Goal: Transaction & Acquisition: Purchase product/service

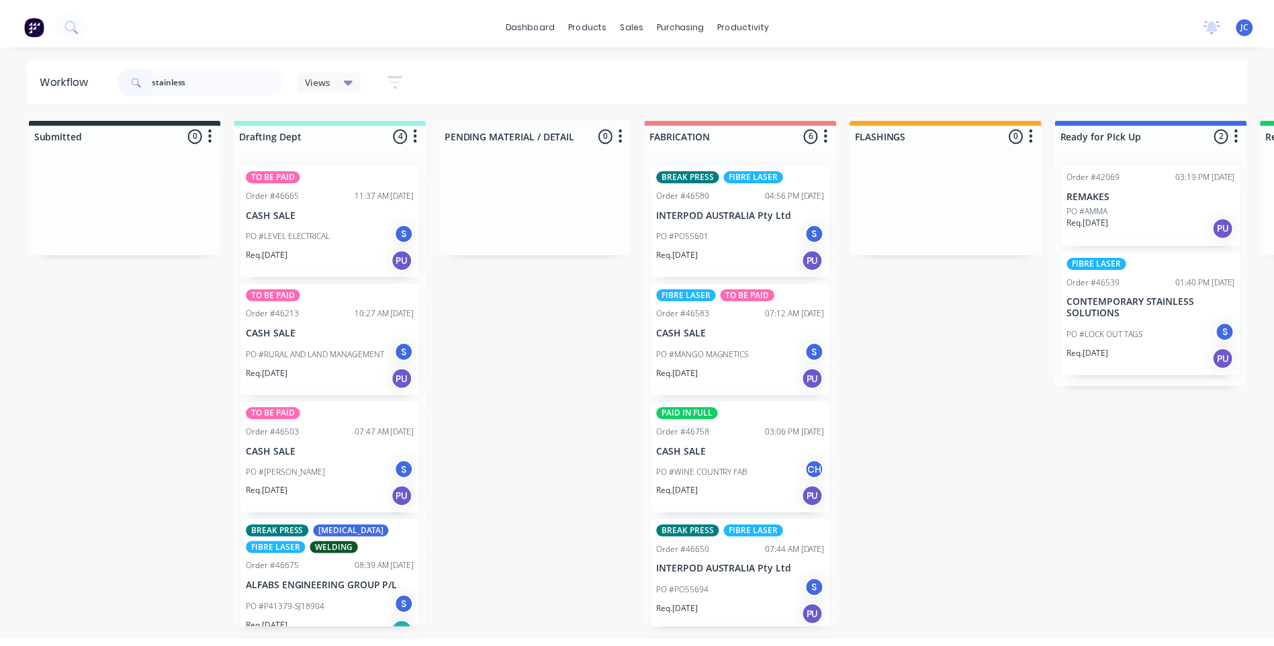
scroll to position [21, 0]
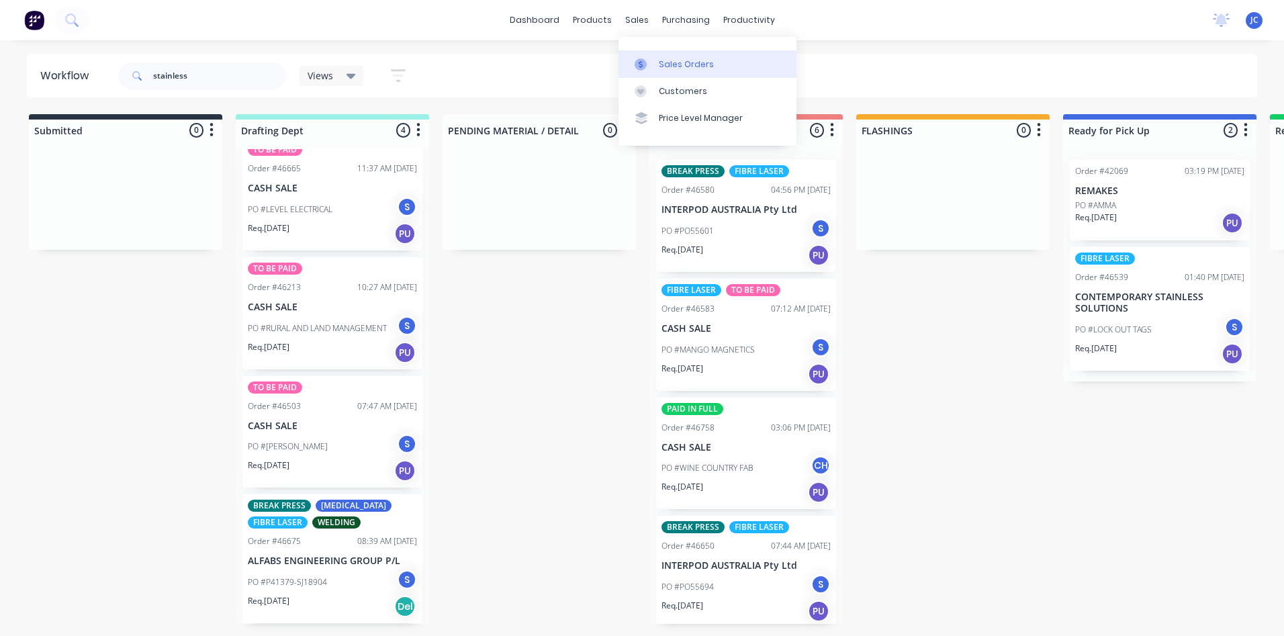
click at [671, 65] on div "Sales Orders" at bounding box center [686, 64] width 55 height 12
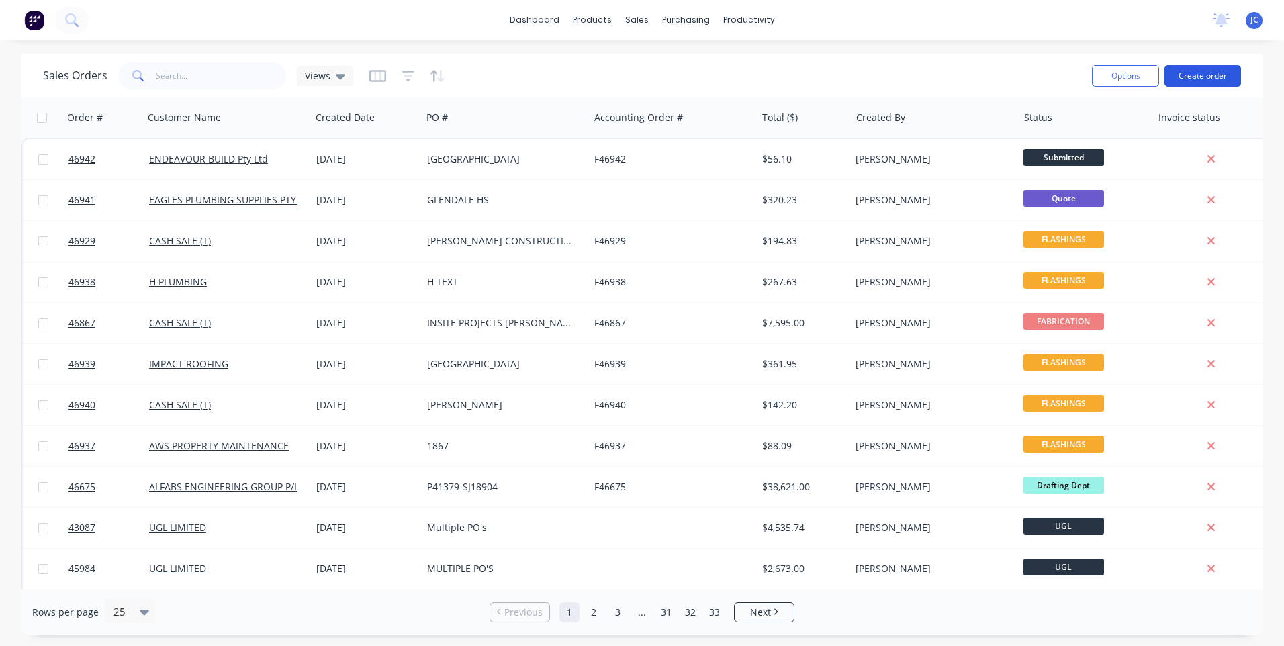
click at [1224, 79] on button "Create order" at bounding box center [1202, 75] width 77 height 21
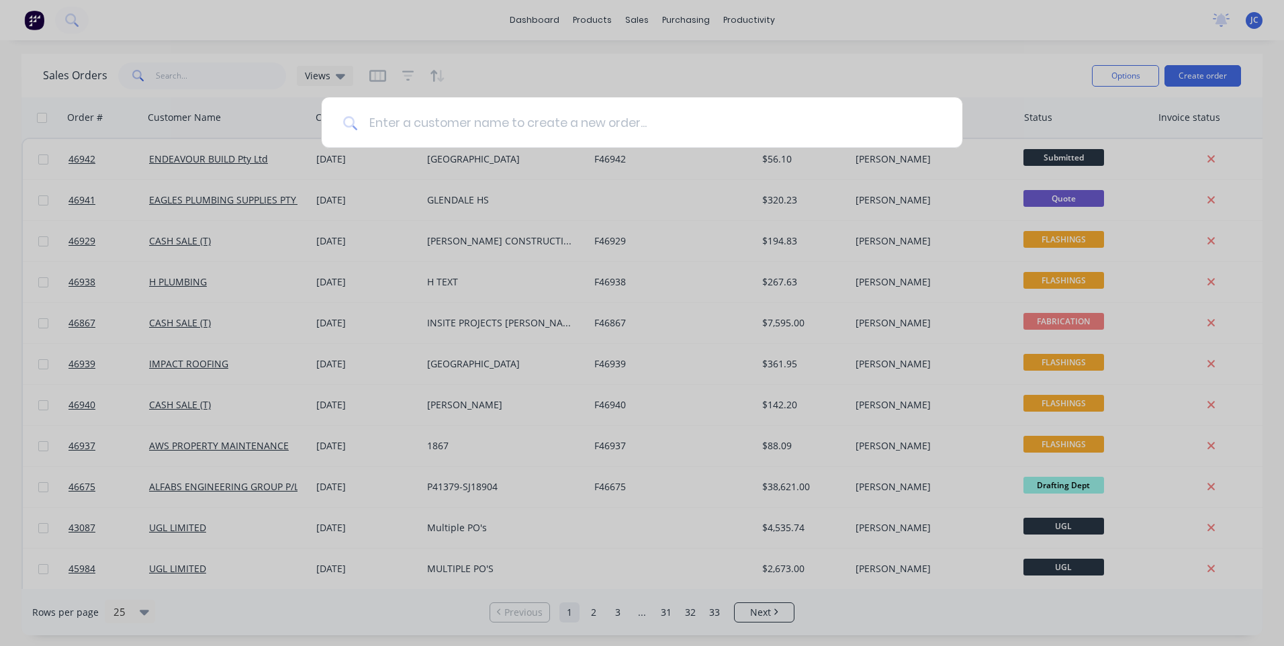
click at [595, 113] on input at bounding box center [649, 122] width 583 height 50
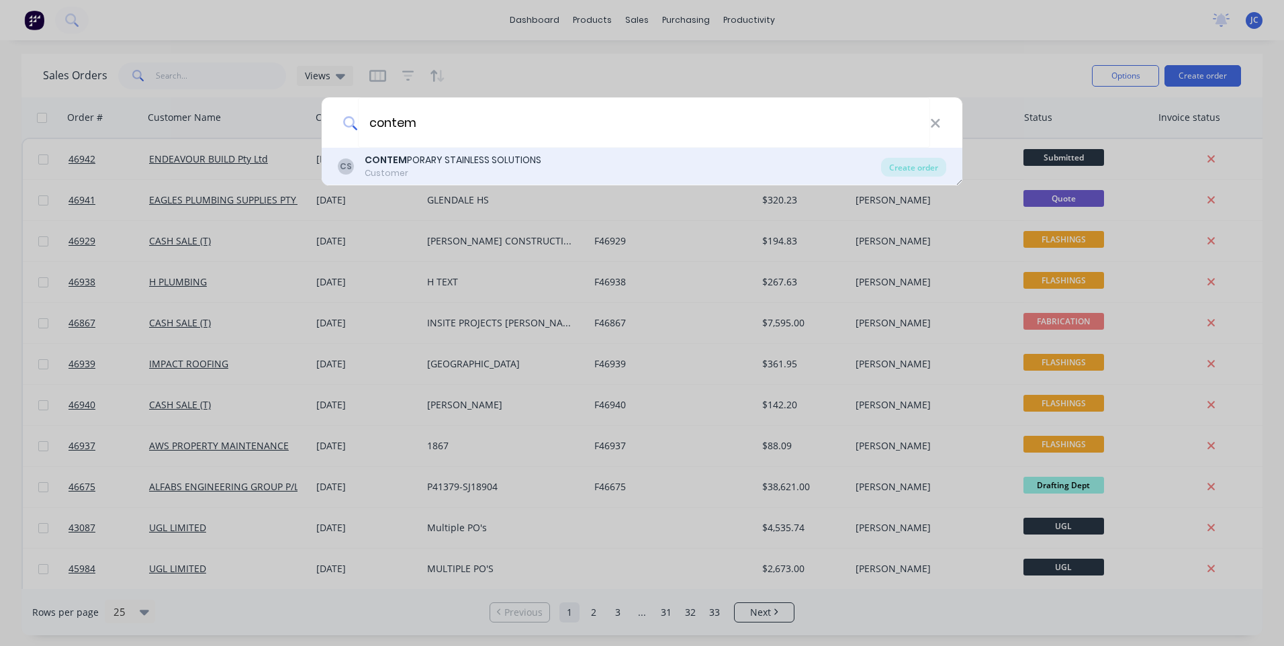
type input "contem"
click at [476, 167] on div "CONTEM PORARY STAINLESS SOLUTIONS Customer" at bounding box center [453, 166] width 177 height 26
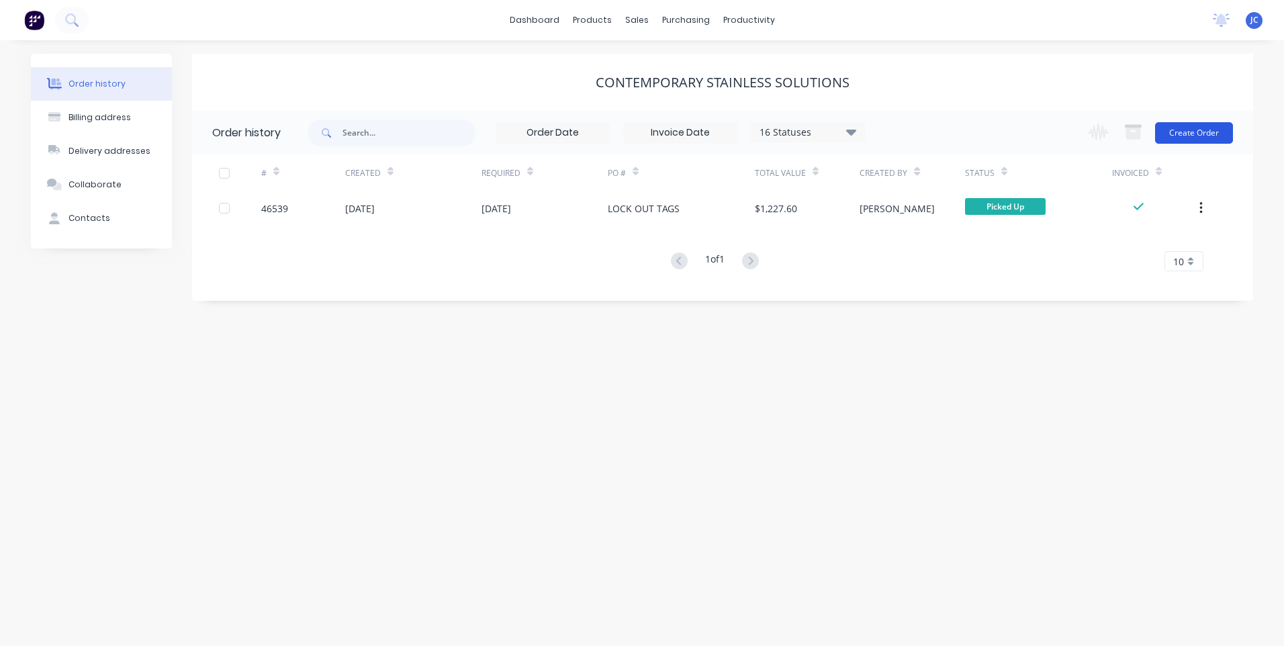
click at [1199, 132] on button "Create Order" at bounding box center [1194, 132] width 78 height 21
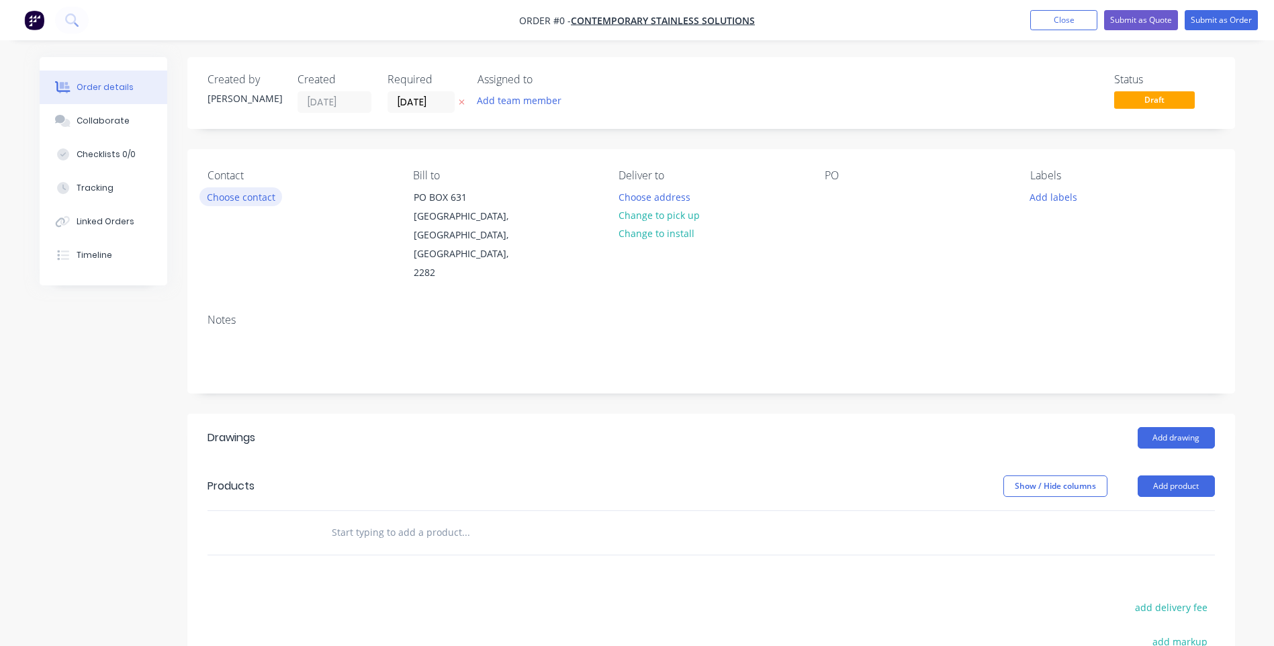
click at [219, 191] on button "Choose contact" at bounding box center [240, 196] width 83 height 18
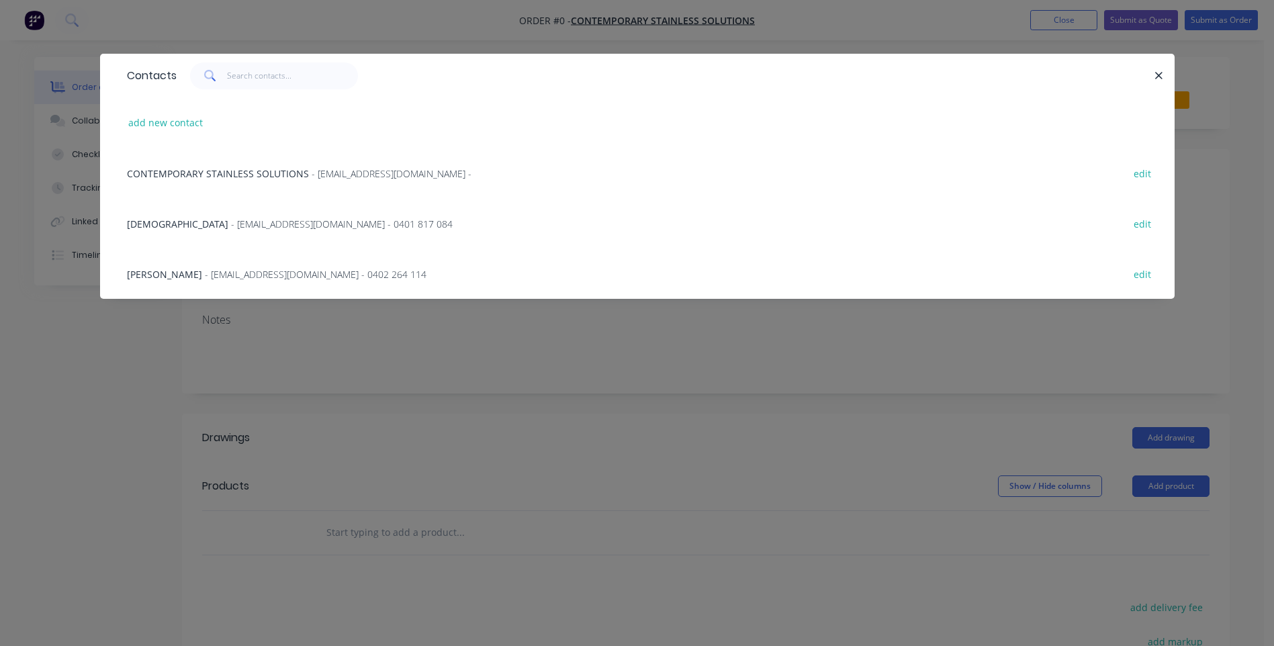
click at [158, 225] on span "[DEMOGRAPHIC_DATA]" at bounding box center [177, 224] width 101 height 13
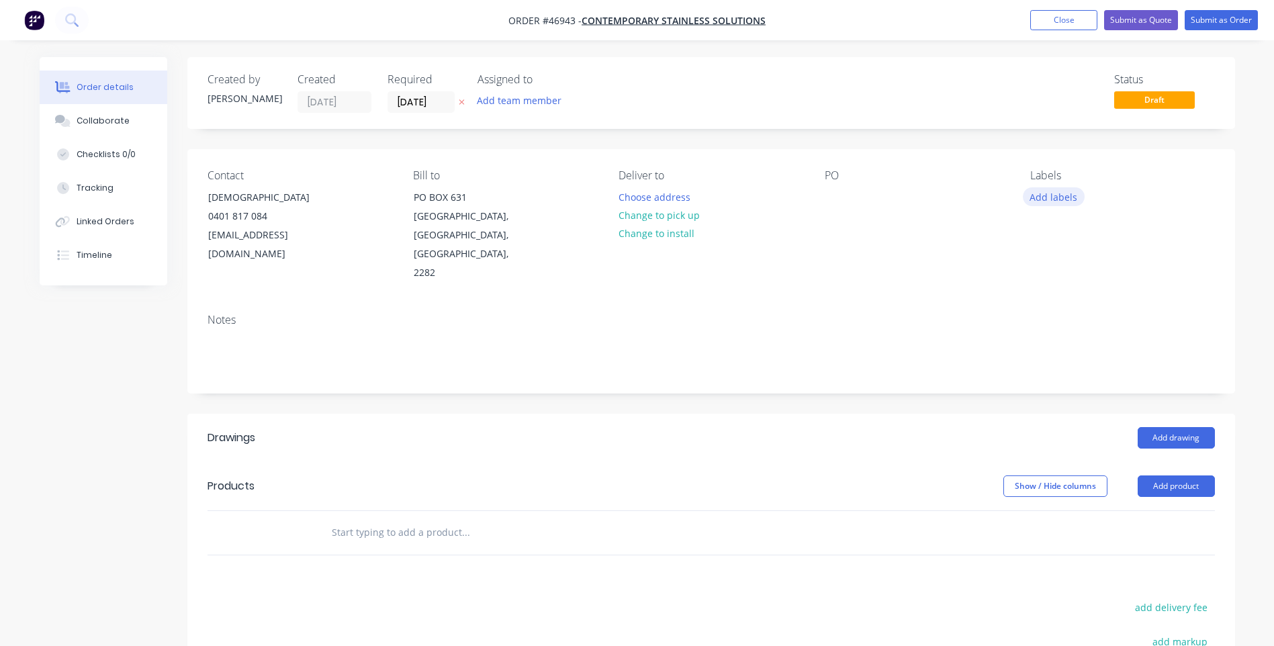
click at [1049, 196] on button "Add labels" at bounding box center [1053, 196] width 62 height 18
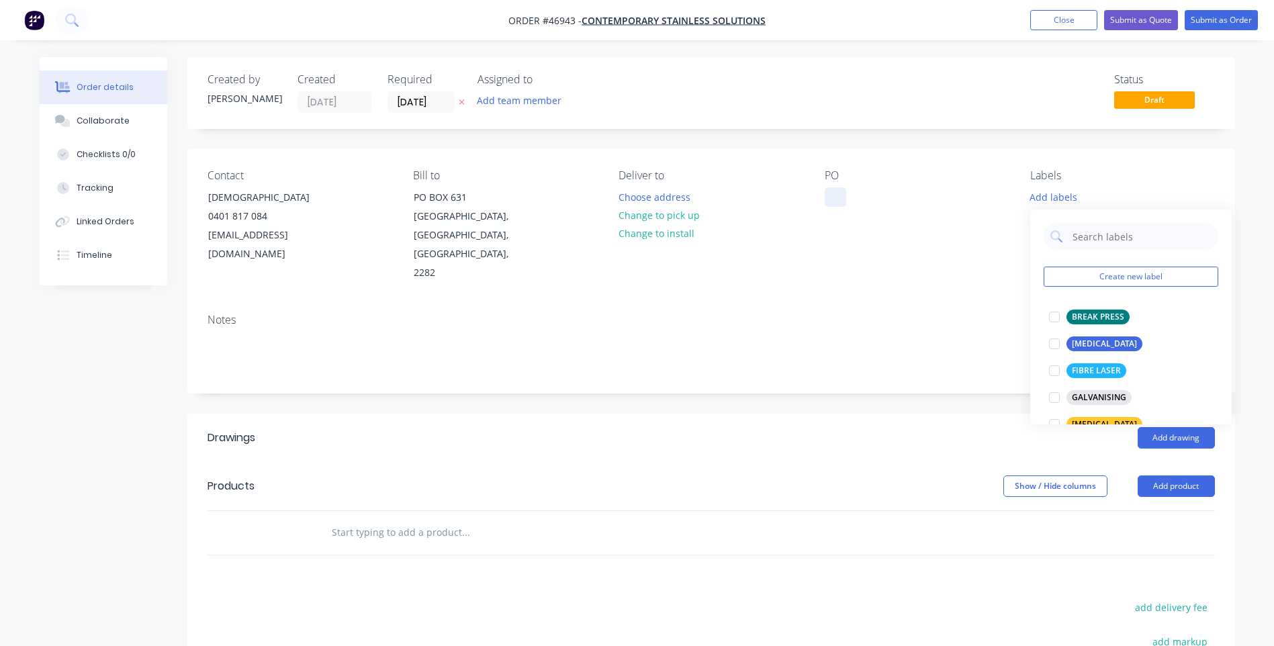
click at [832, 194] on div at bounding box center [834, 196] width 21 height 19
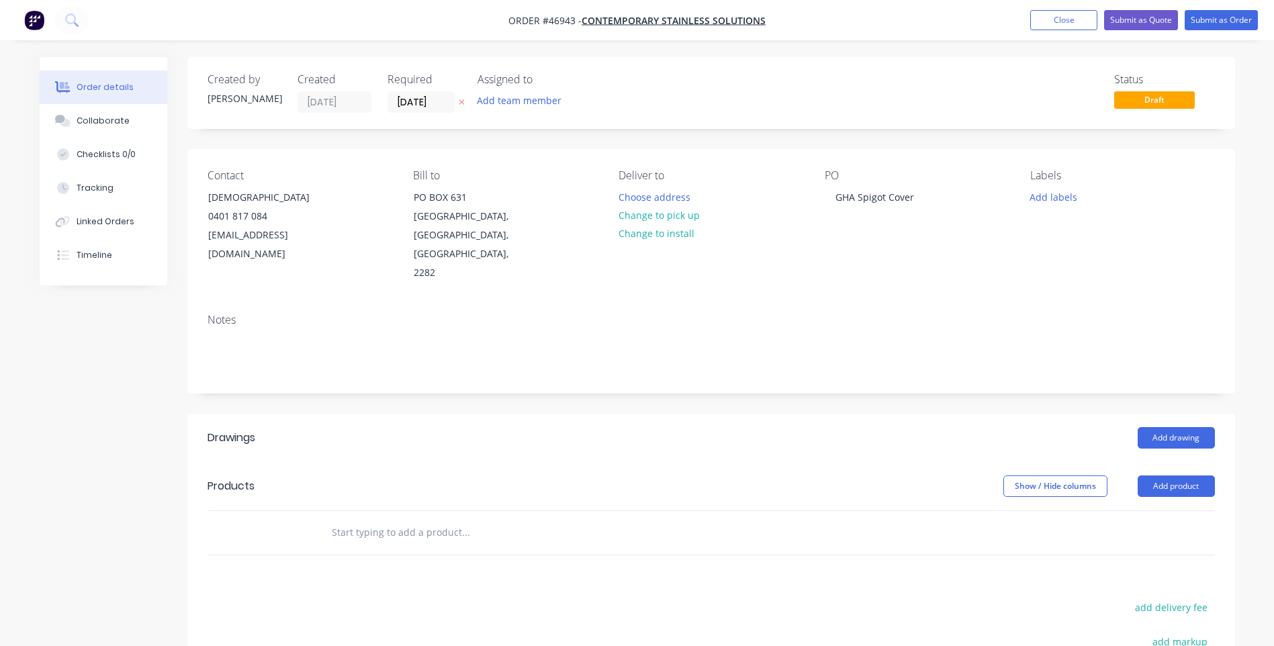
click at [945, 194] on div "PO GHA Spigot Cover" at bounding box center [916, 225] width 184 height 113
click at [1062, 195] on button "Add labels" at bounding box center [1053, 196] width 62 height 18
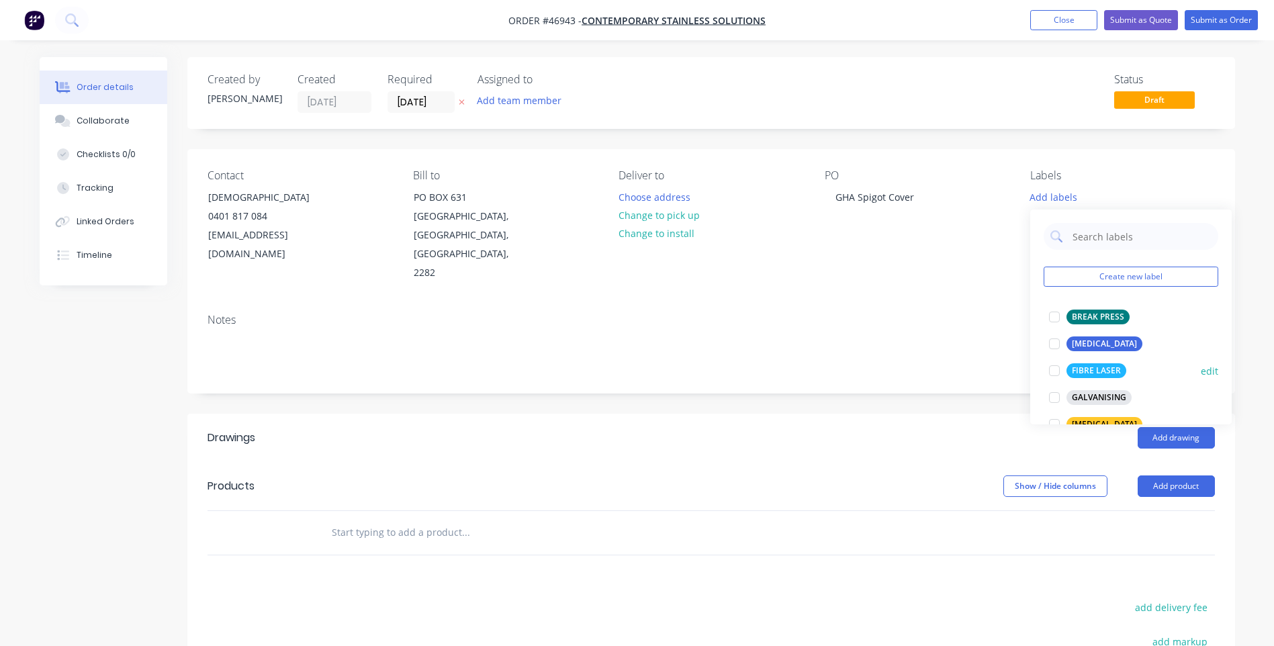
click at [1053, 370] on div at bounding box center [1054, 370] width 27 height 27
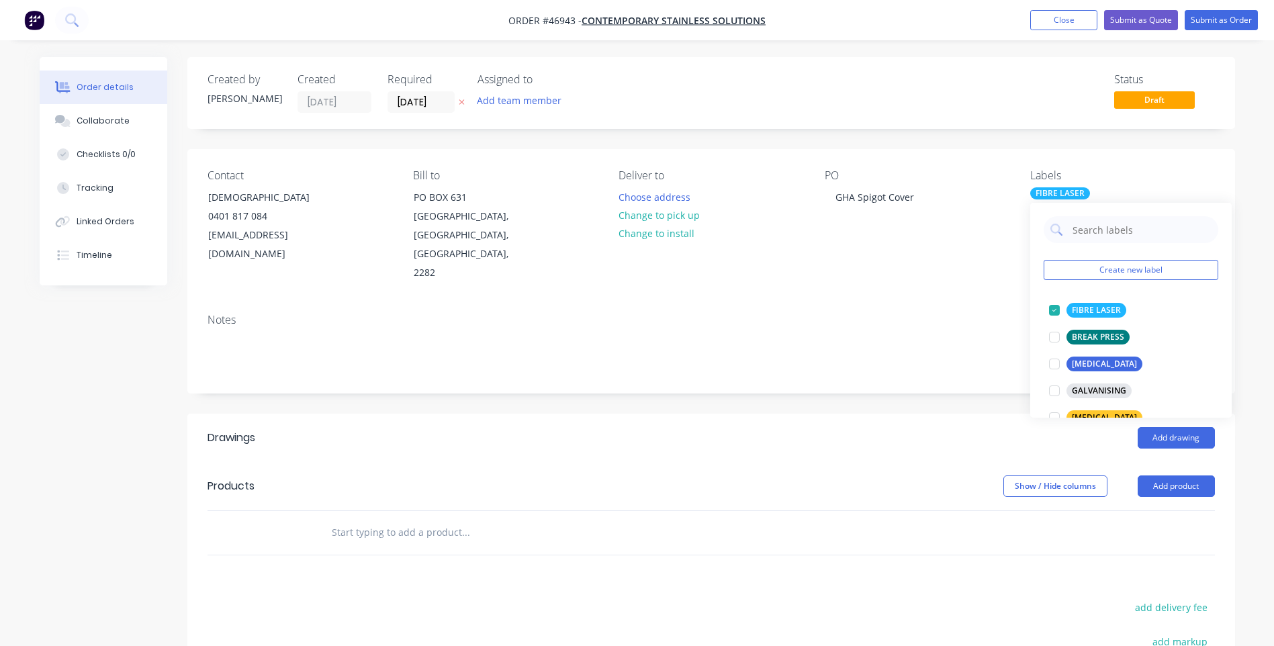
click at [1000, 242] on div "PO GHA Spigot Cover" at bounding box center [916, 225] width 184 height 113
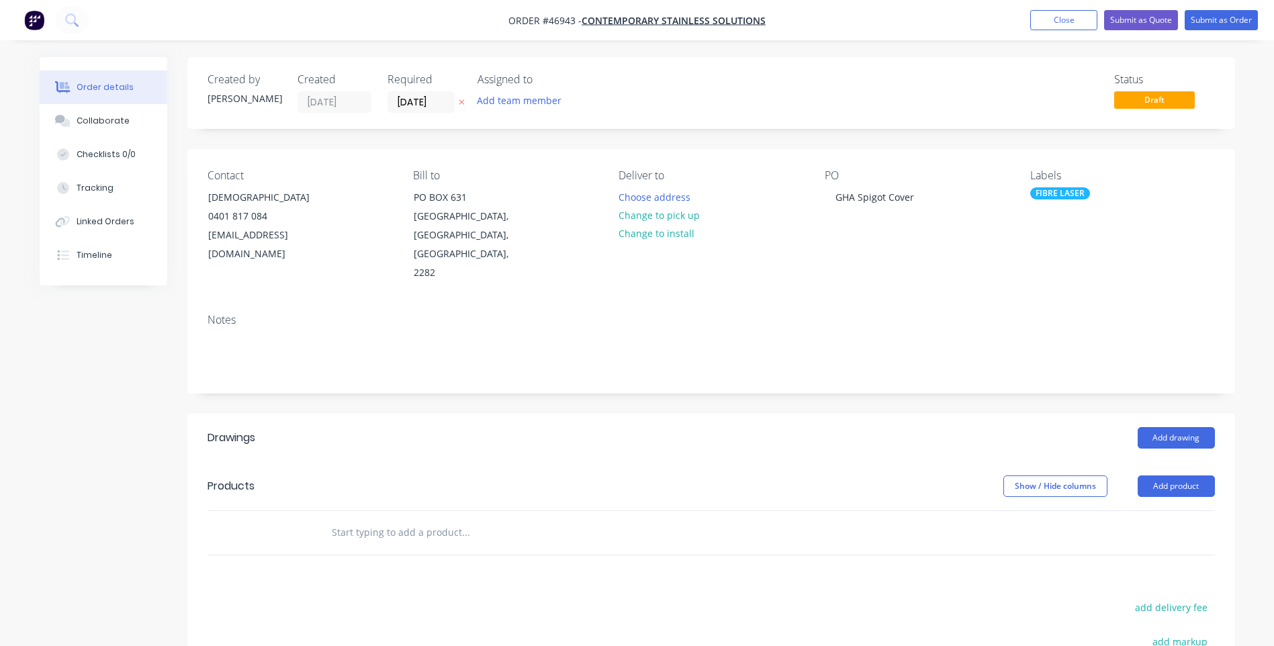
click at [381, 519] on input "text" at bounding box center [465, 532] width 269 height 27
click at [449, 519] on input "Spigot Cover 125x125" at bounding box center [465, 532] width 269 height 27
type input "Spigot Cover 125x125"
click at [1180, 475] on button "Add product" at bounding box center [1175, 485] width 77 height 21
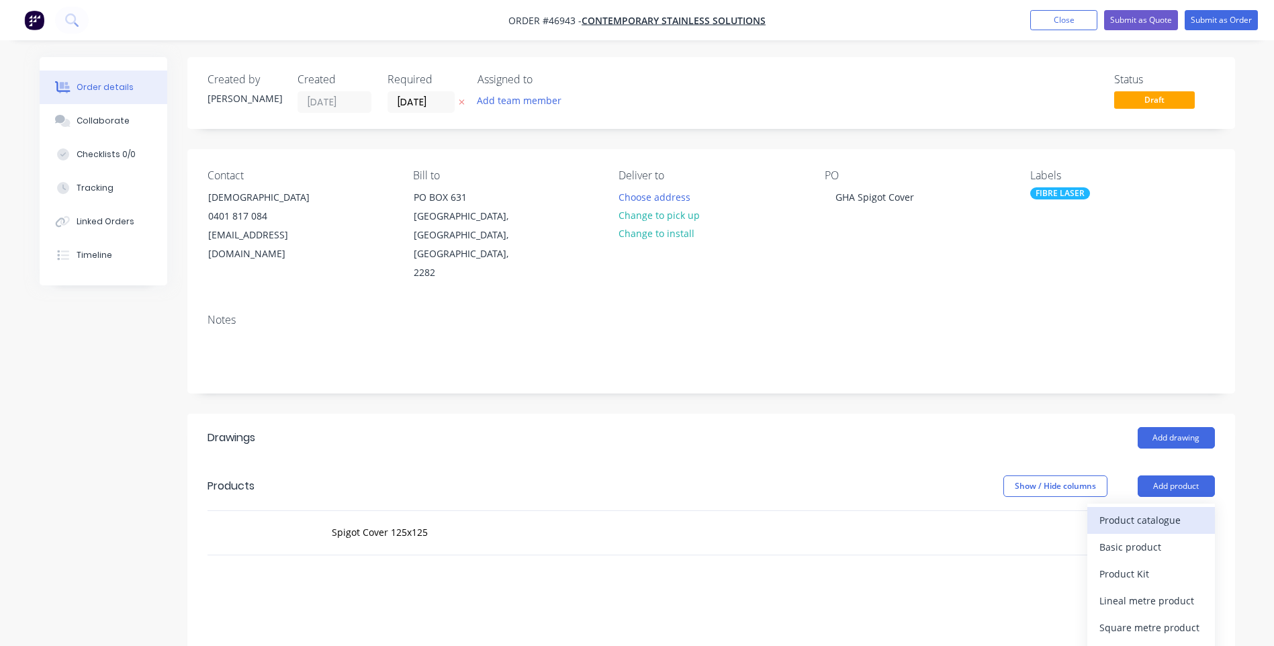
click at [1133, 510] on div "Product catalogue" at bounding box center [1150, 519] width 103 height 19
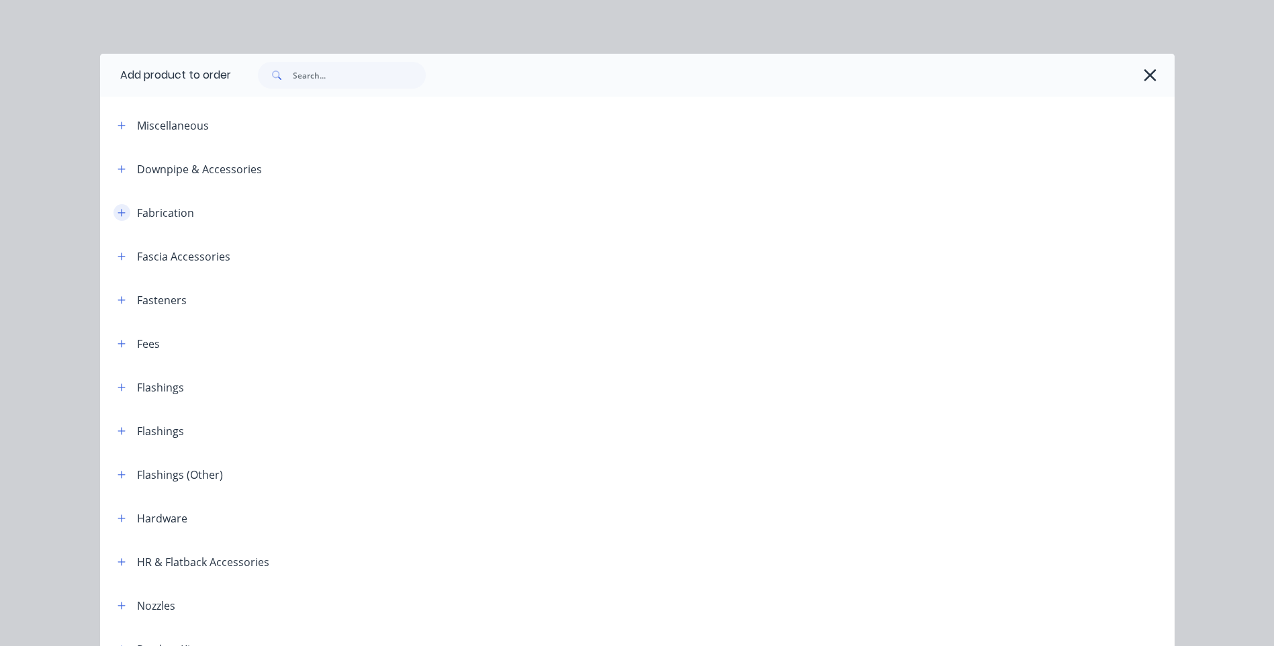
click at [117, 215] on icon "button" at bounding box center [121, 212] width 8 height 9
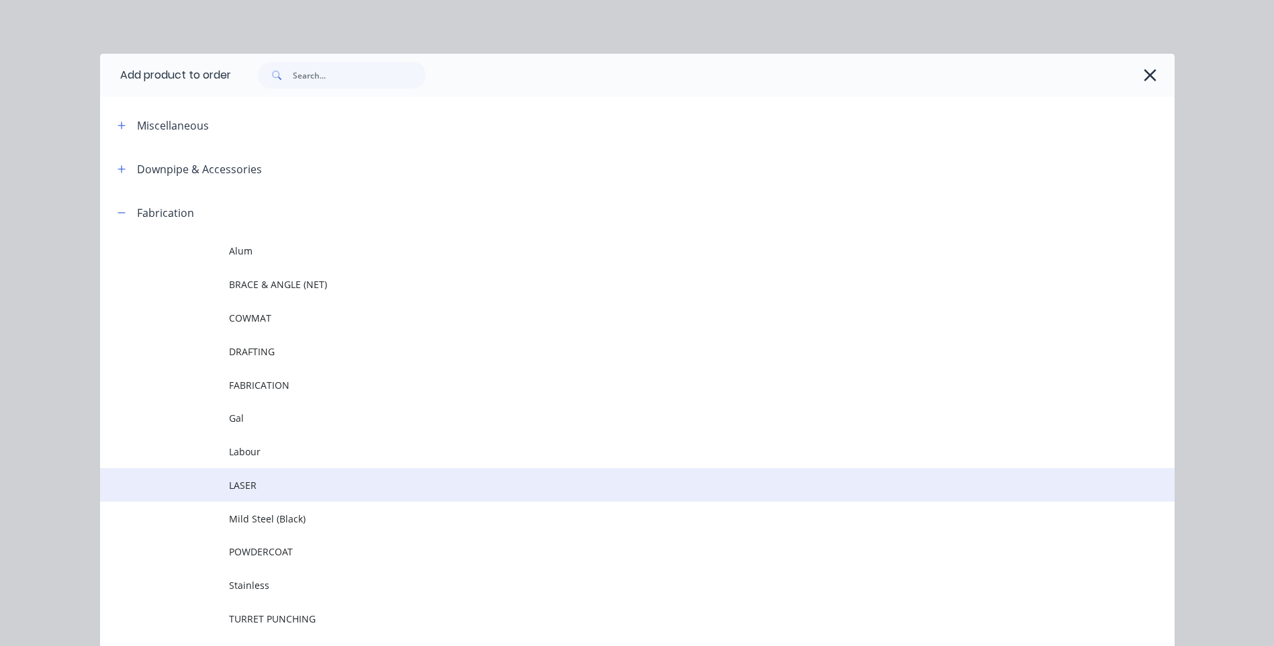
click at [248, 480] on span "LASER" at bounding box center [607, 485] width 756 height 14
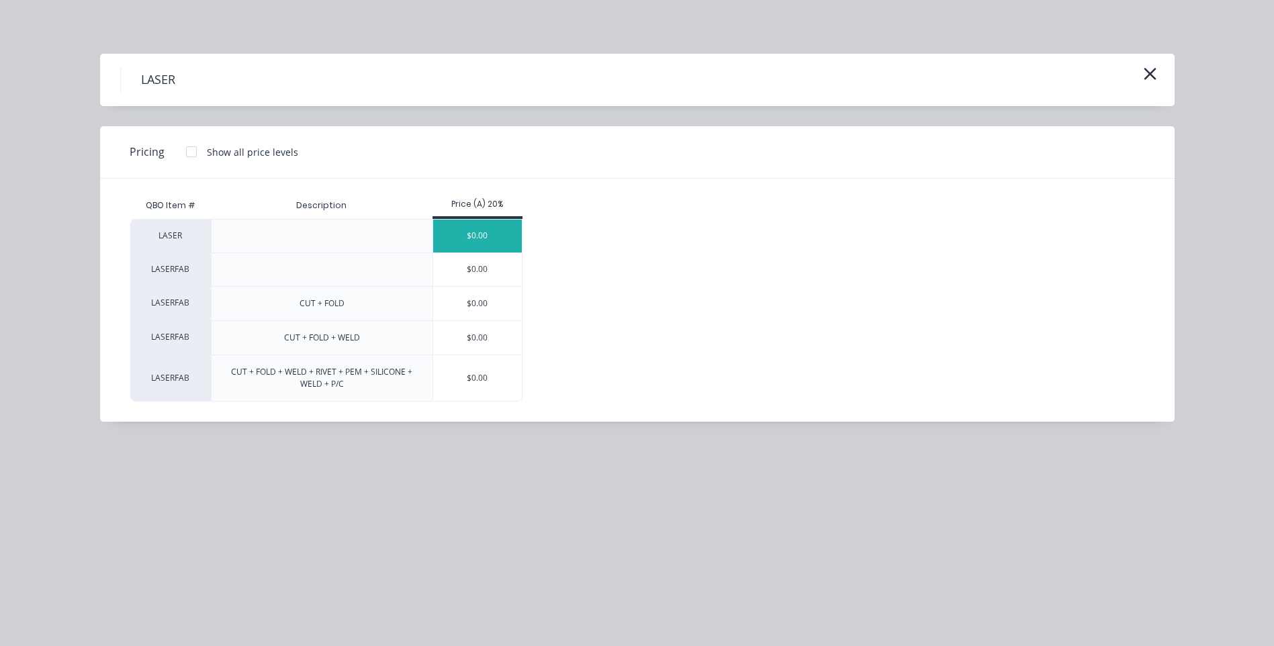
click at [482, 233] on div "$0.00" at bounding box center [477, 236] width 89 height 33
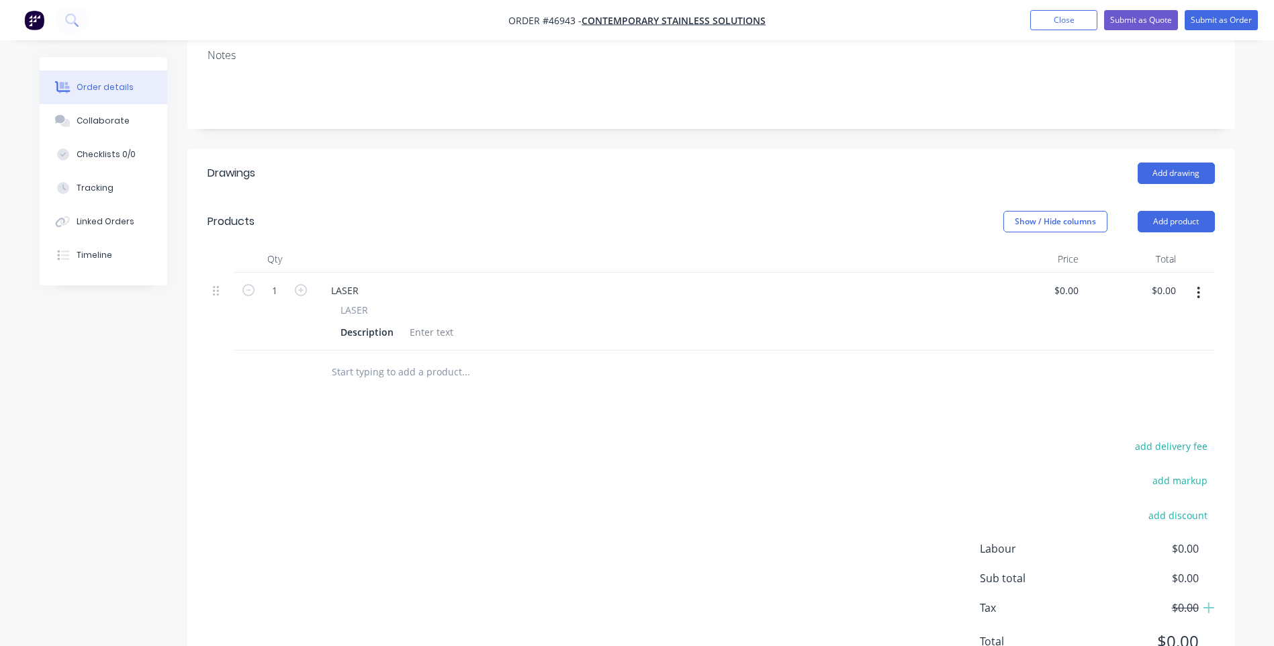
scroll to position [269, 0]
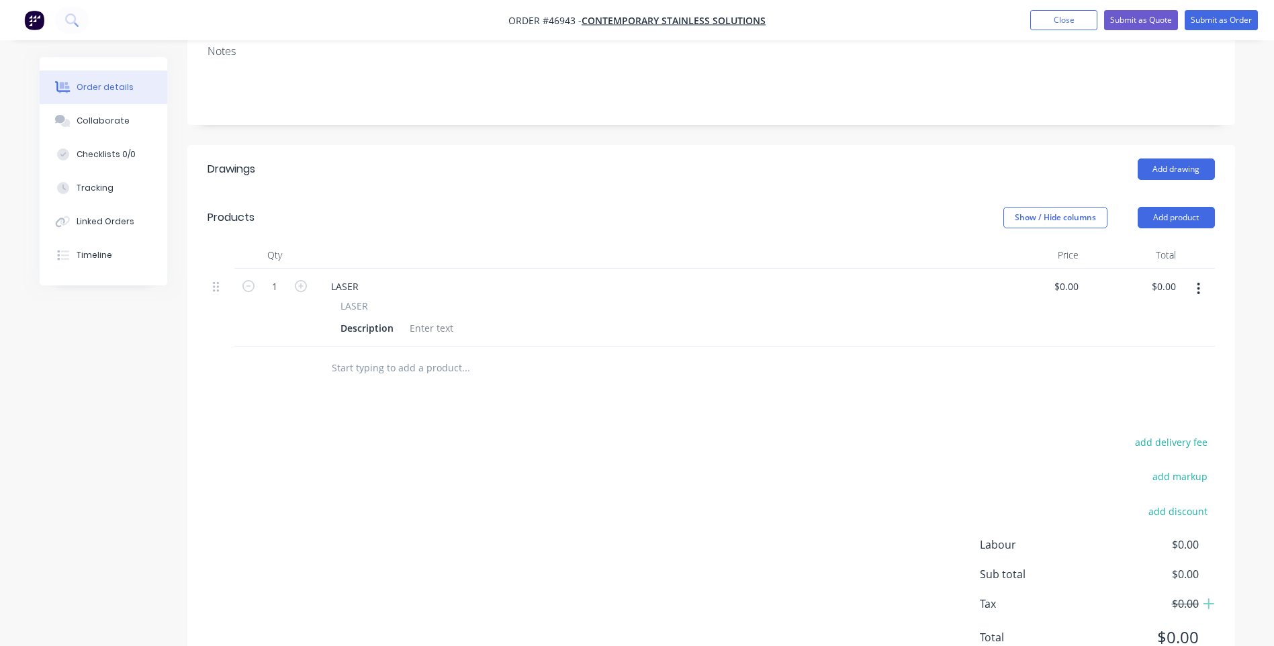
click at [364, 299] on span "LASER" at bounding box center [354, 306] width 28 height 14
click at [353, 277] on div "LASER" at bounding box center [344, 286] width 49 height 19
click at [366, 277] on div "LASER" at bounding box center [344, 286] width 49 height 19
drag, startPoint x: 362, startPoint y: 267, endPoint x: 322, endPoint y: 269, distance: 39.7
click at [322, 277] on div "LASER" at bounding box center [344, 286] width 49 height 19
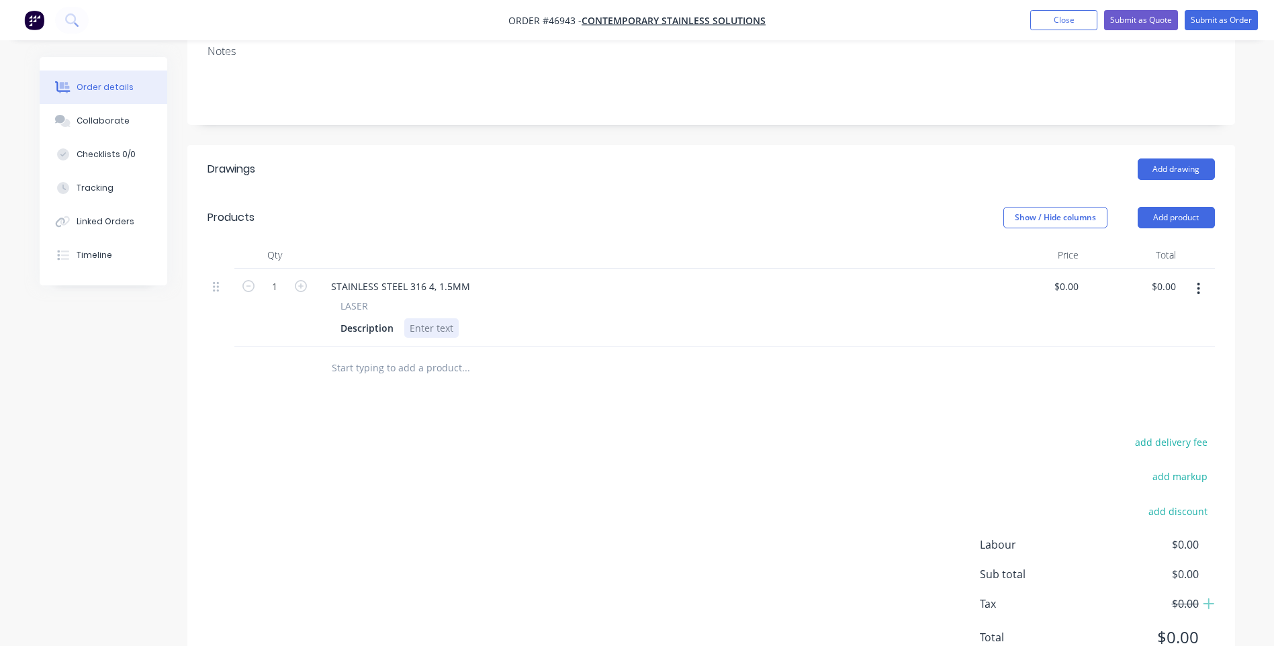
click at [435, 318] on div at bounding box center [431, 327] width 54 height 19
click at [596, 324] on div "STAINLESS STEEL 316 4, 1.5MM LASER Description SPIGOT COVER 125x125" at bounding box center [650, 308] width 671 height 78
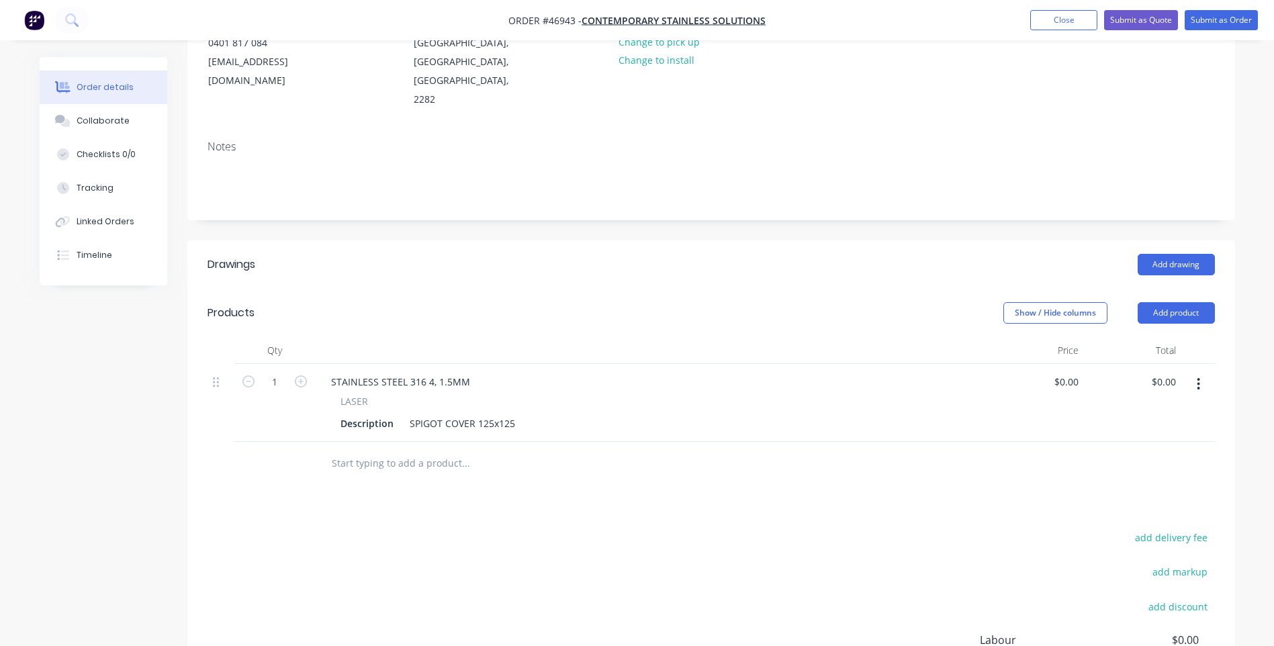
scroll to position [307, 0]
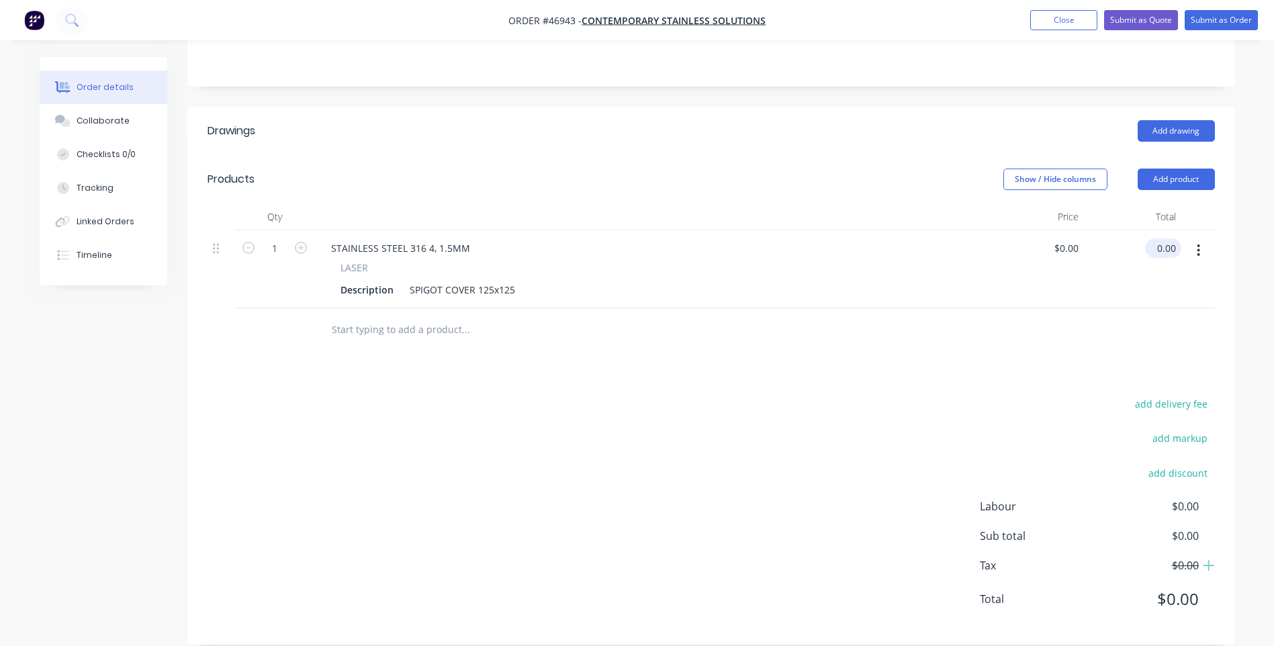
click at [1161, 238] on input "0.00" at bounding box center [1165, 247] width 31 height 19
type input "252.30"
type input "$252.30"
click at [981, 350] on div "Drawings Add drawing Products Show / Hide columns Add product Qty Price Total 1…" at bounding box center [710, 376] width 1047 height 538
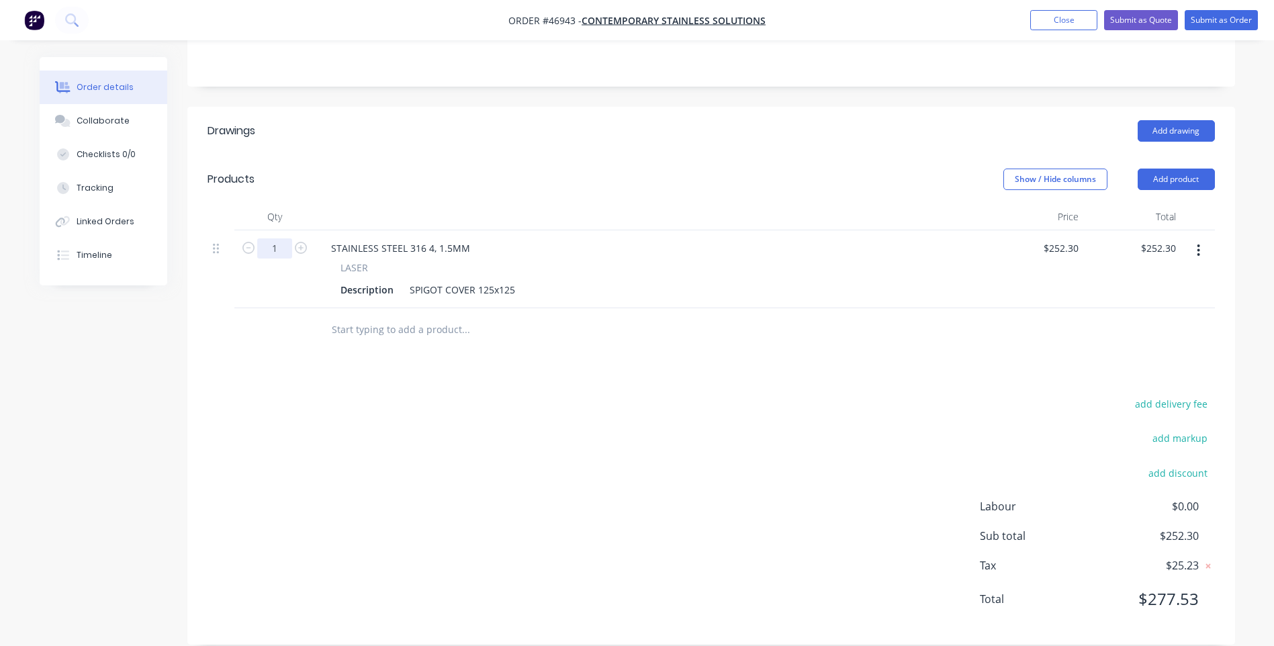
click at [287, 238] on input "1" at bounding box center [274, 248] width 35 height 20
type input "30"
click at [814, 308] on div at bounding box center [710, 330] width 1007 height 44
click at [1154, 238] on input "7569.00" at bounding box center [1156, 247] width 49 height 19
type input "252.30"
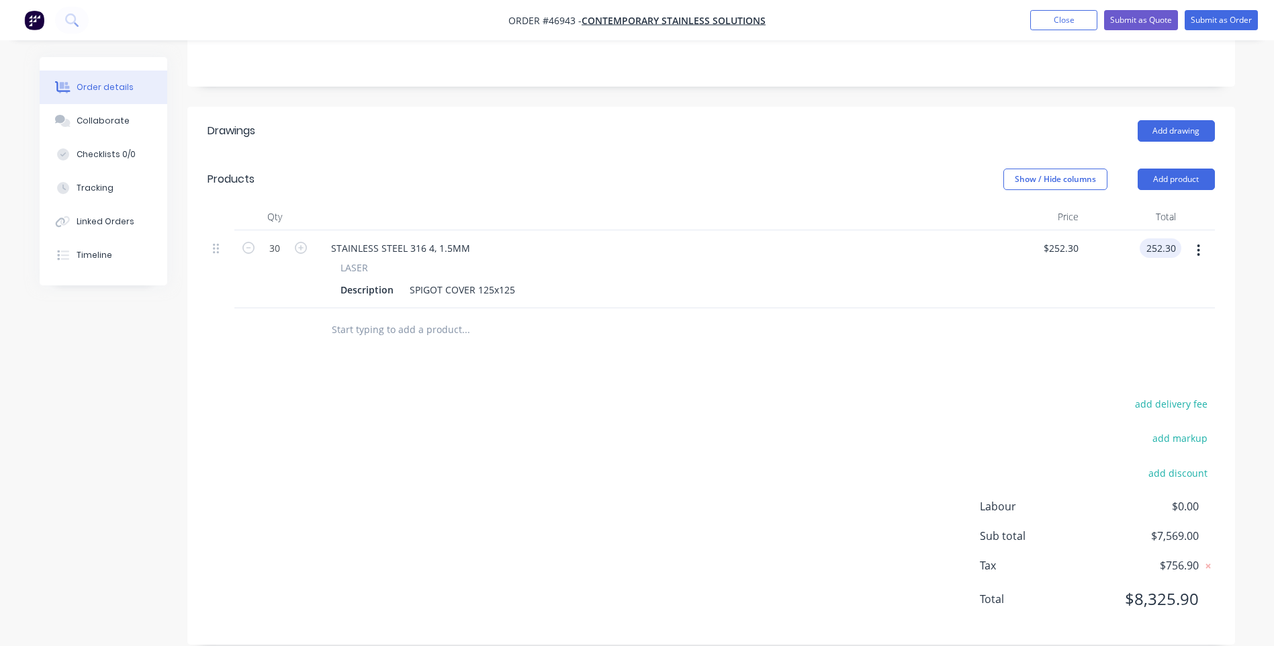
type input "$8.41"
type input "$252.30"
click at [975, 395] on div "add delivery fee add markup add discount Labour $0.00 Sub total $7,569.00 Tax $…" at bounding box center [710, 510] width 1007 height 230
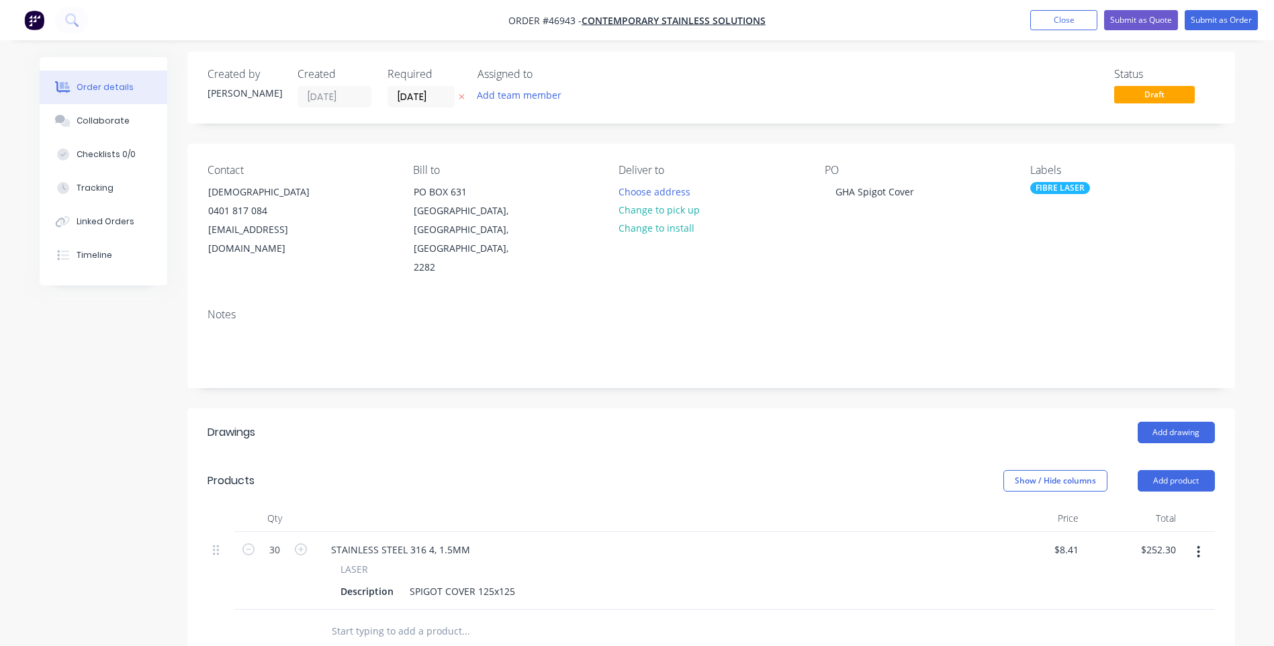
scroll to position [0, 0]
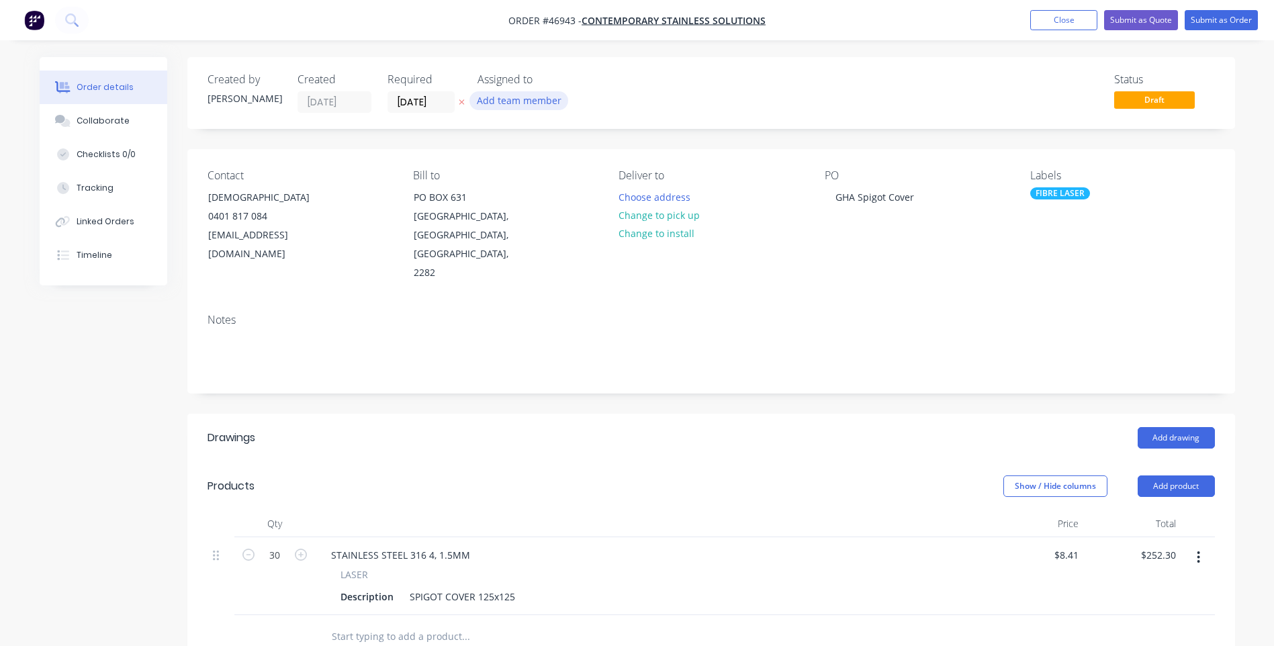
click at [508, 101] on button "Add team member" at bounding box center [518, 100] width 99 height 18
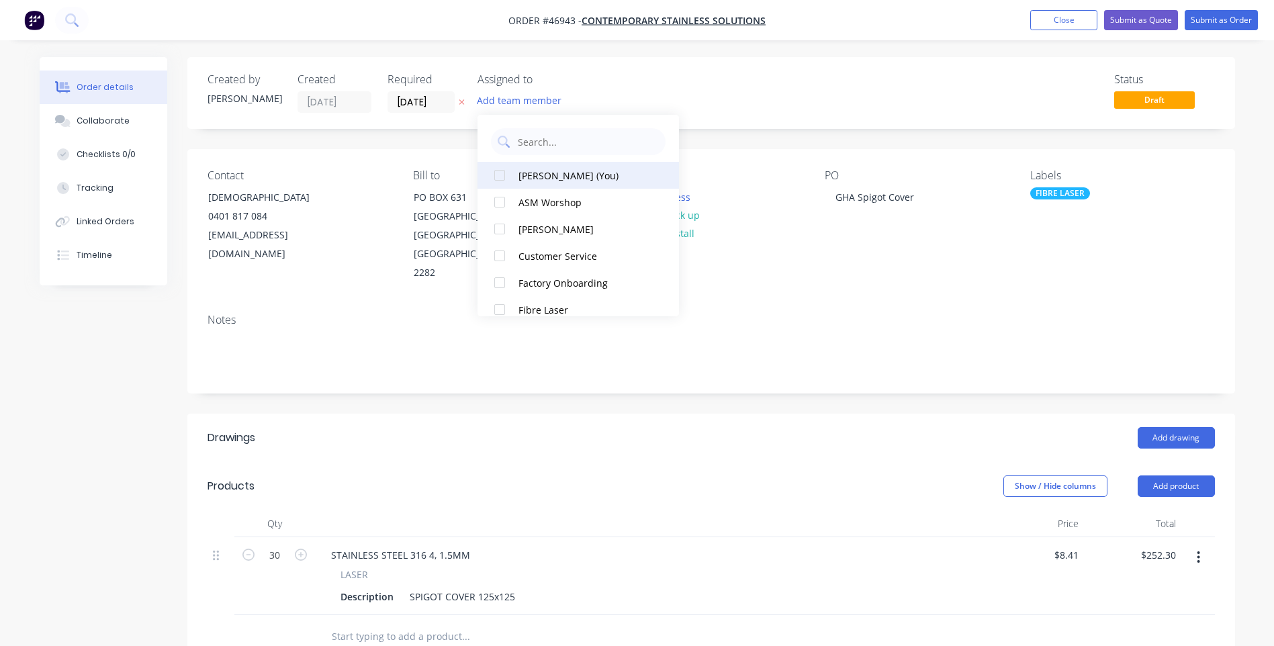
click at [501, 173] on div at bounding box center [499, 175] width 27 height 27
click at [790, 94] on div "Status Draft" at bounding box center [913, 93] width 603 height 40
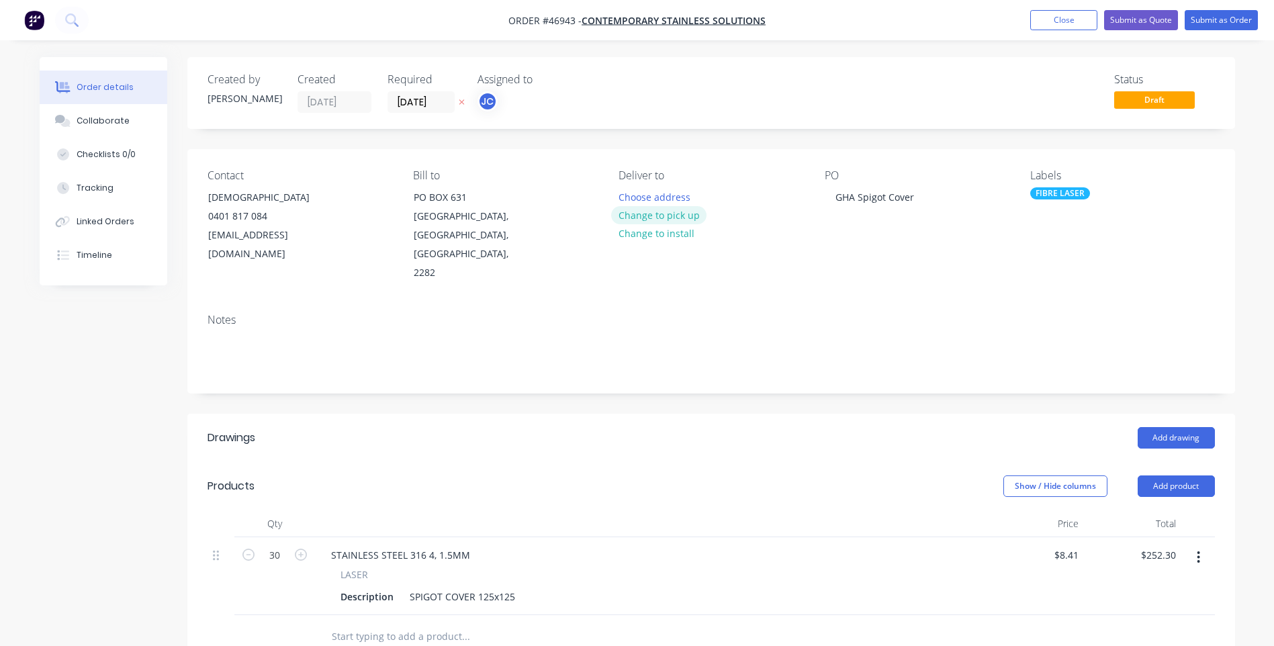
click at [649, 218] on button "Change to pick up" at bounding box center [658, 215] width 95 height 18
click at [1224, 20] on button "Submit as Order" at bounding box center [1220, 20] width 73 height 20
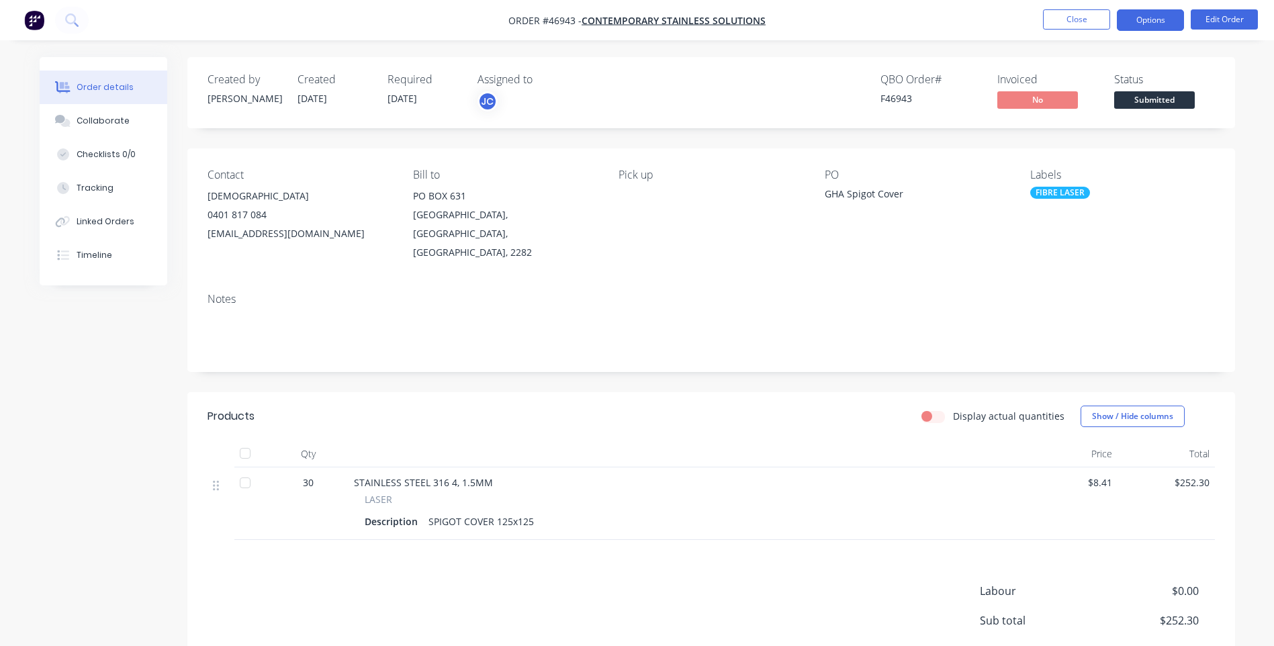
click at [1135, 15] on button "Options" at bounding box center [1149, 19] width 67 height 21
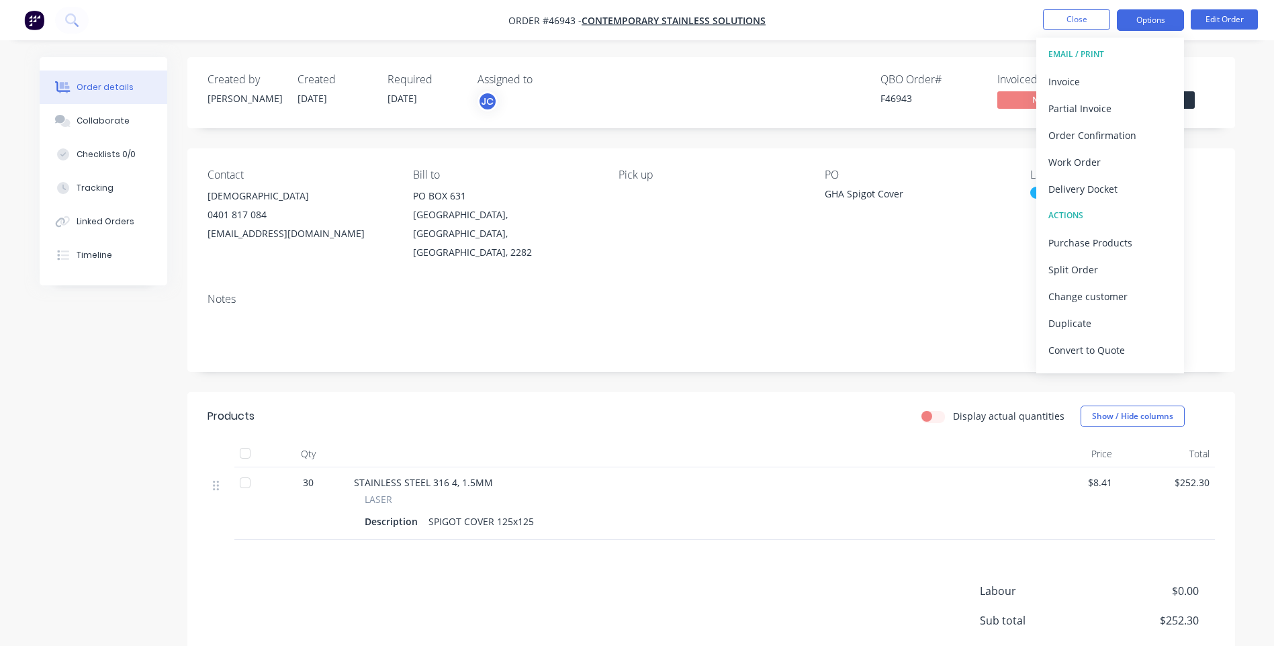
click at [1143, 21] on button "Options" at bounding box center [1149, 19] width 67 height 21
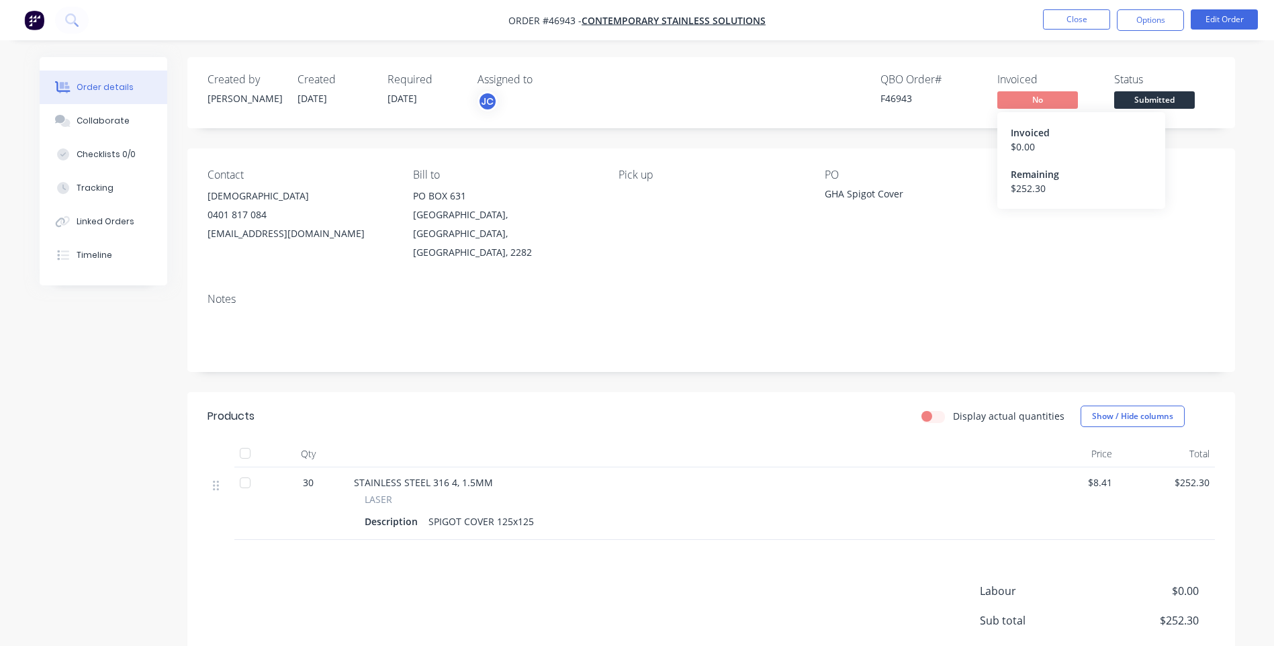
click at [1029, 135] on div "Invoiced" at bounding box center [1080, 133] width 141 height 14
click at [1028, 148] on div "$ 0.00" at bounding box center [1080, 147] width 141 height 14
click at [918, 200] on div "GHA Spigot Cover" at bounding box center [908, 196] width 168 height 19
click at [1143, 15] on button "Options" at bounding box center [1149, 19] width 67 height 21
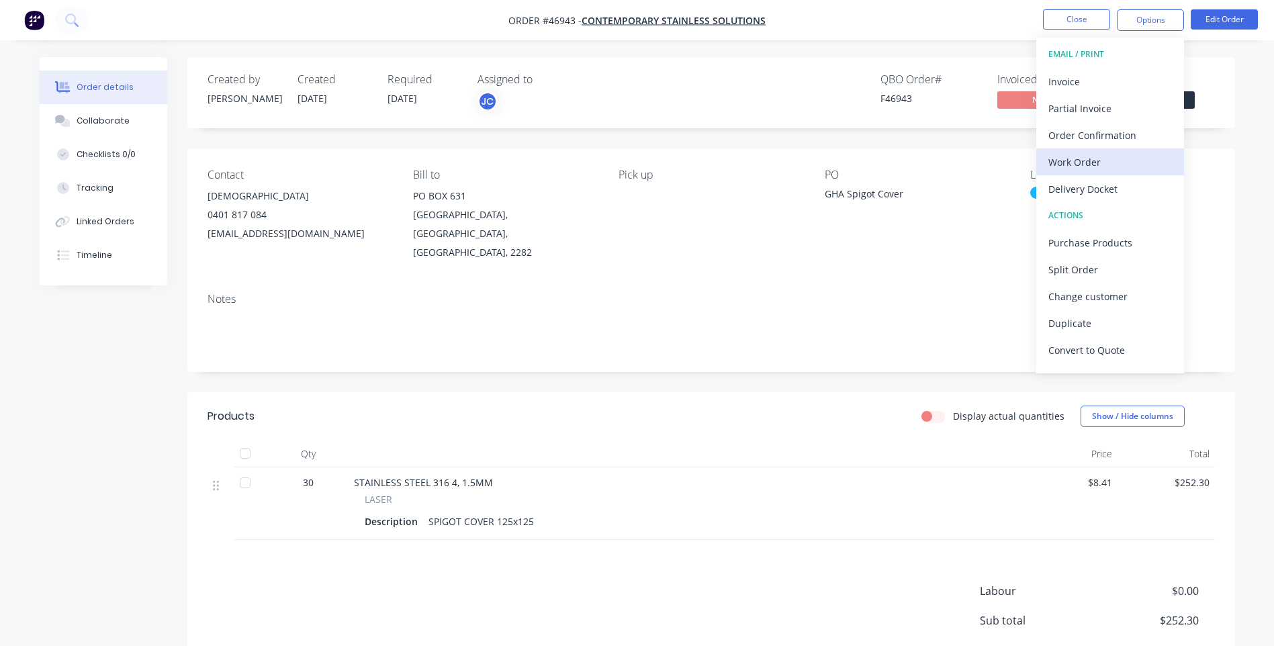
click at [1076, 167] on div "Work Order" at bounding box center [1110, 161] width 124 height 19
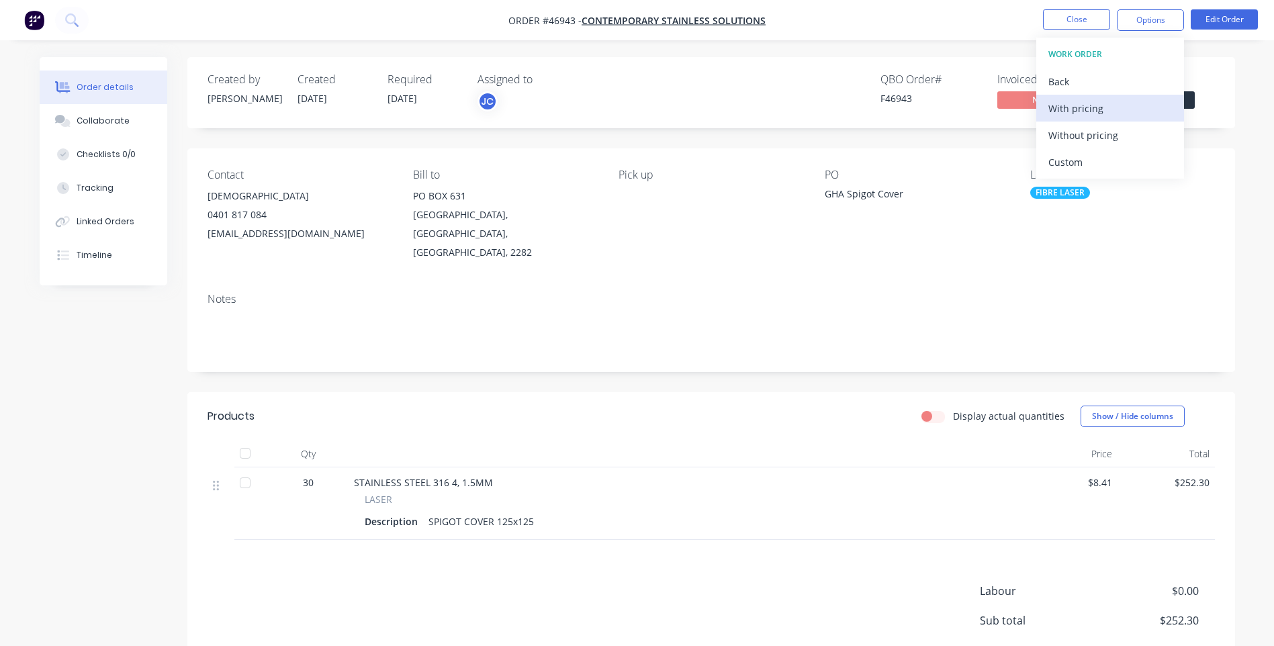
click at [1094, 107] on div "With pricing" at bounding box center [1110, 108] width 124 height 19
